Goal: Information Seeking & Learning: Find contact information

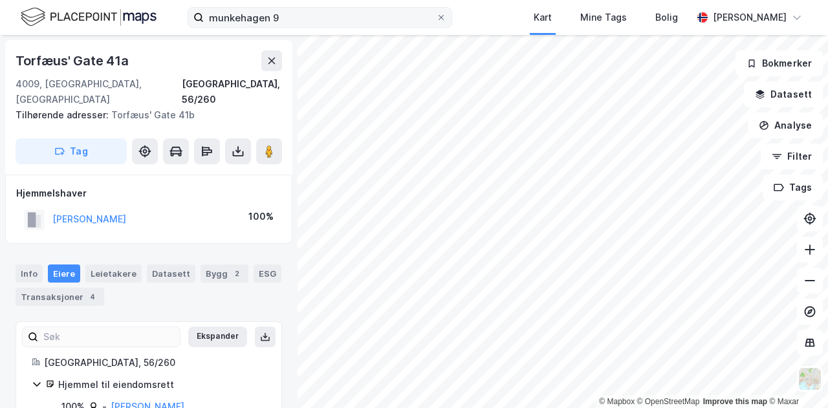
scroll to position [5, 0]
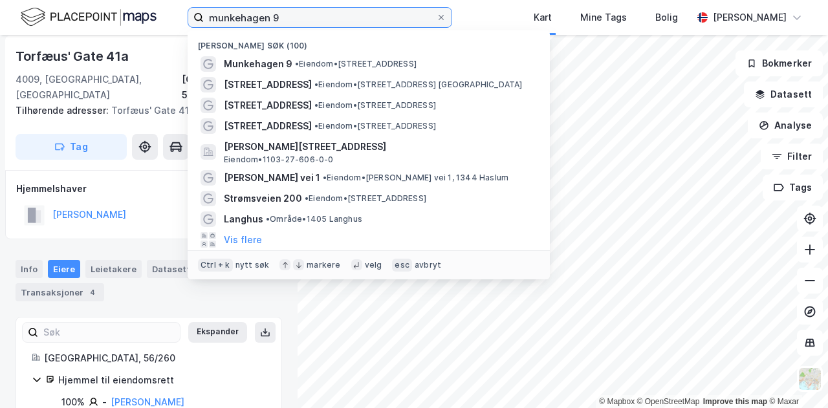
drag, startPoint x: 290, startPoint y: 17, endPoint x: 144, endPoint y: 17, distance: 146.2
click at [144, 17] on div "munkehagen 9 Nylige søk (100) Munkehagen 9 • Eiendom • [STREET_ADDRESS] • Eiend…" at bounding box center [414, 17] width 828 height 35
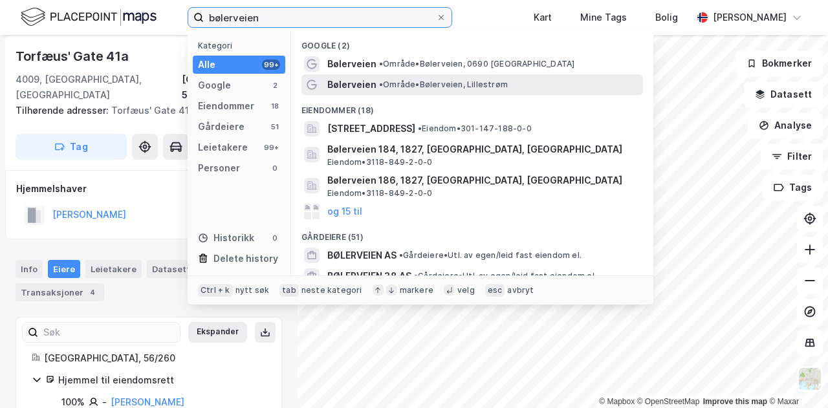
type input "bølerveien"
click at [355, 83] on span "Bølerveien" at bounding box center [351, 85] width 49 height 16
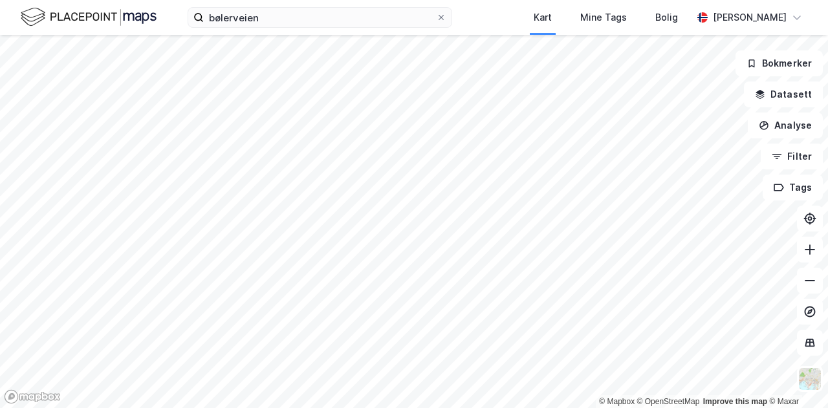
click at [450, 408] on html "bølerveien Kart Mine Tags Bolig [PERSON_NAME] © Mapbox © OpenStreetMap Improve …" at bounding box center [414, 204] width 828 height 408
click at [481, 408] on html "bølerveien Kart Mine Tags Bolig [PERSON_NAME] © Mapbox © OpenStreetMap Improve …" at bounding box center [414, 204] width 828 height 408
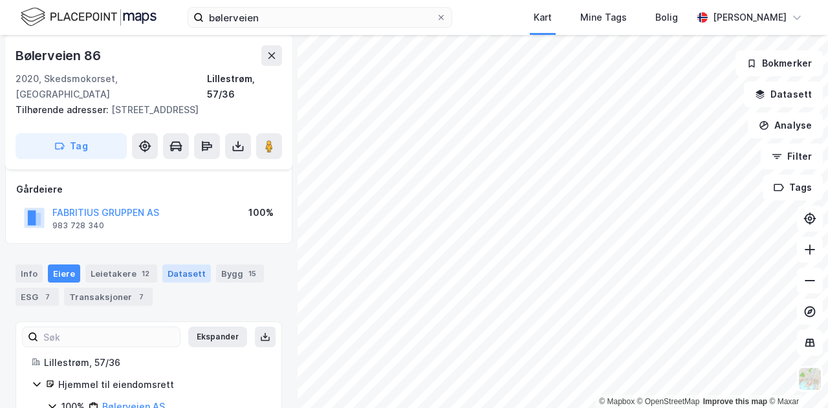
scroll to position [67, 0]
click at [34, 294] on div "ESG 7" at bounding box center [37, 296] width 43 height 18
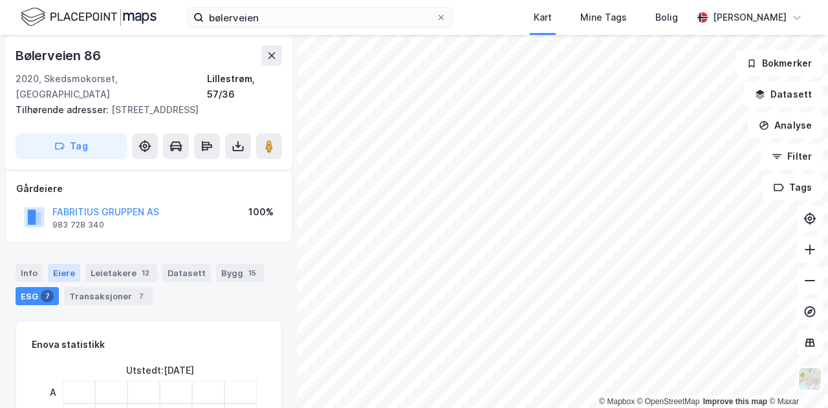
click at [62, 271] on div "Eiere" at bounding box center [64, 273] width 32 height 18
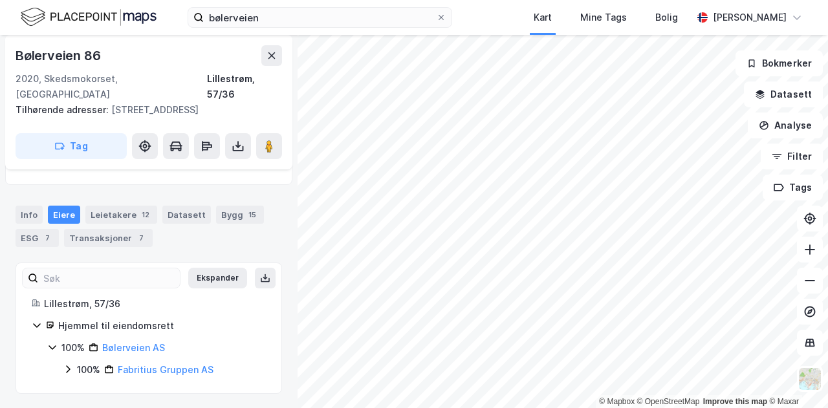
scroll to position [126, 0]
click at [28, 214] on div "Info" at bounding box center [29, 214] width 27 height 18
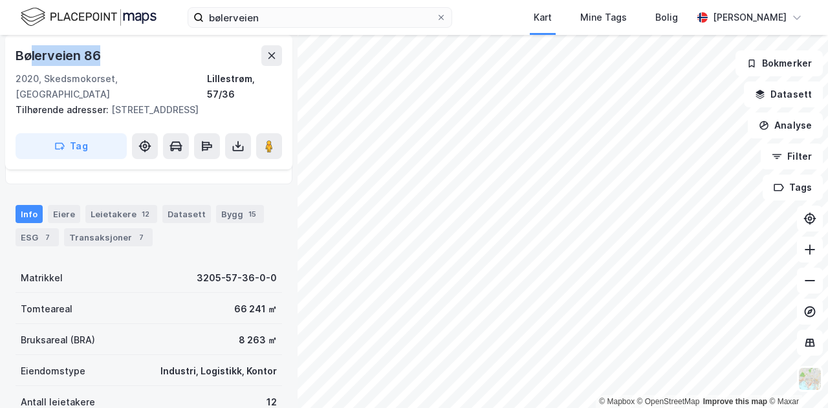
scroll to position [119, 0]
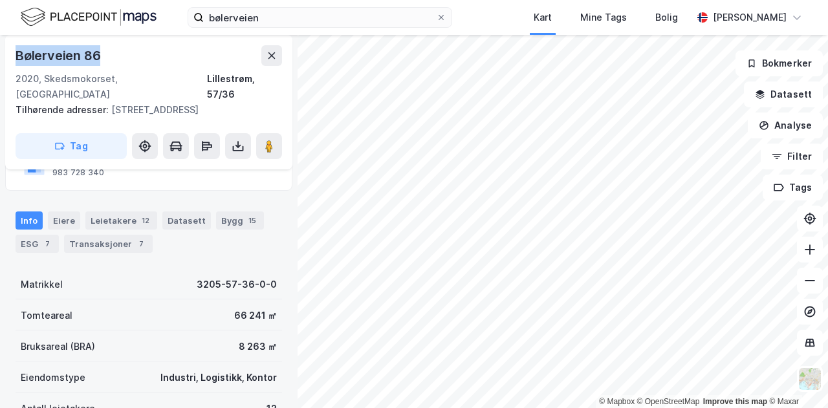
drag, startPoint x: 111, startPoint y: 67, endPoint x: 10, endPoint y: 50, distance: 103.1
click at [10, 50] on div "Bølerveien 86 2020, Skedsmokorset, [GEOGRAPHIC_DATA], 57/36 Tilhørende adresser…" at bounding box center [148, 102] width 287 height 135
copy div "Bølerveien 86"
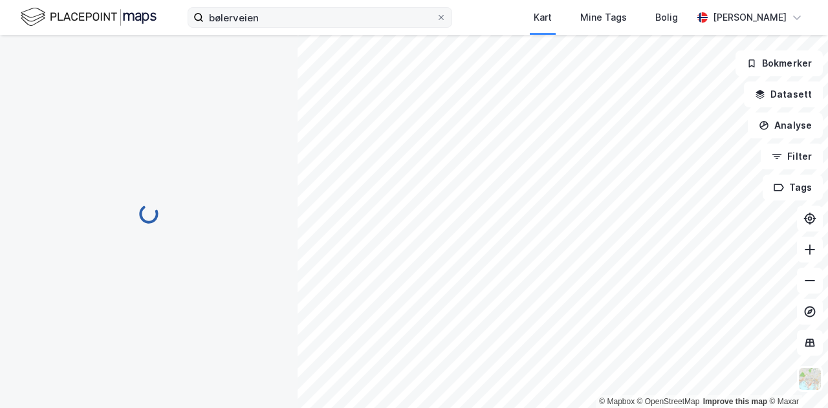
scroll to position [0, 0]
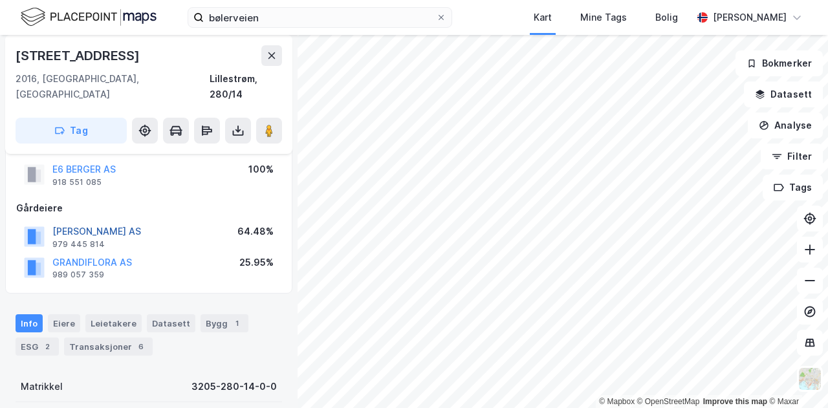
scroll to position [32, 0]
click at [0, 0] on button "[PERSON_NAME] AS" at bounding box center [0, 0] width 0 height 0
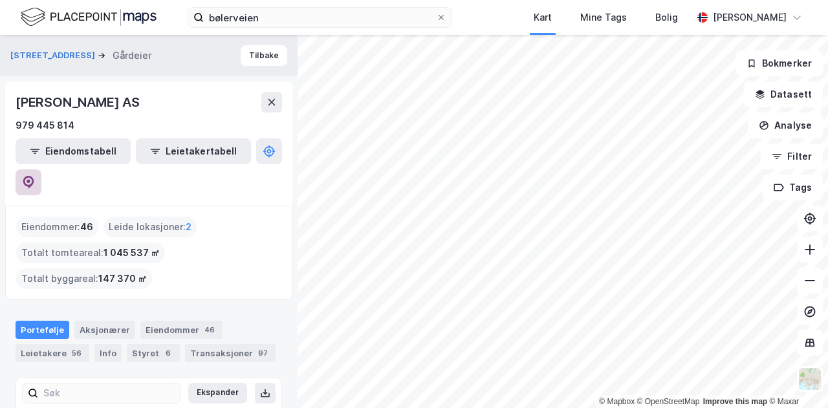
click at [35, 176] on icon at bounding box center [28, 182] width 13 height 13
